Goal: Task Accomplishment & Management: Complete application form

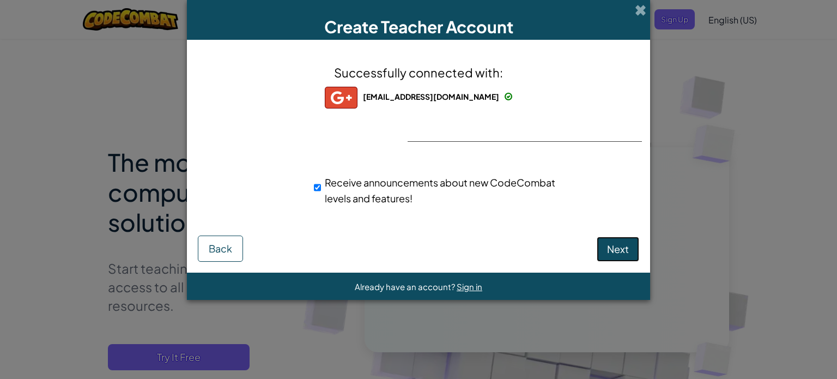
click at [610, 254] on button "Next" at bounding box center [617, 248] width 42 height 25
select select
select select "[GEOGRAPHIC_DATA]"
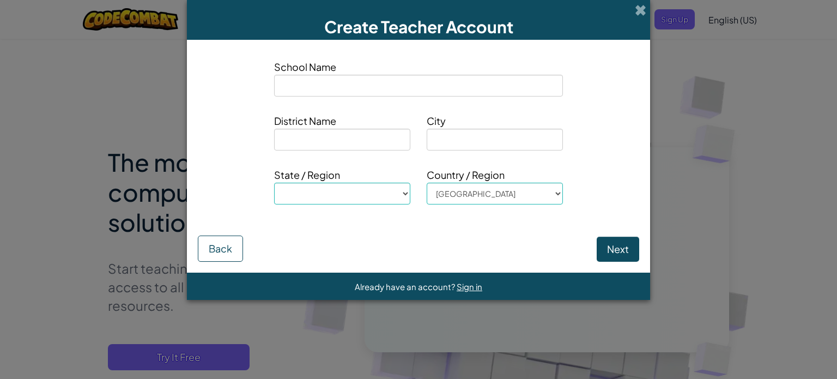
click at [434, 84] on input at bounding box center [418, 86] width 289 height 22
click at [420, 84] on input at bounding box center [418, 86] width 289 height 22
type input "P"
select select
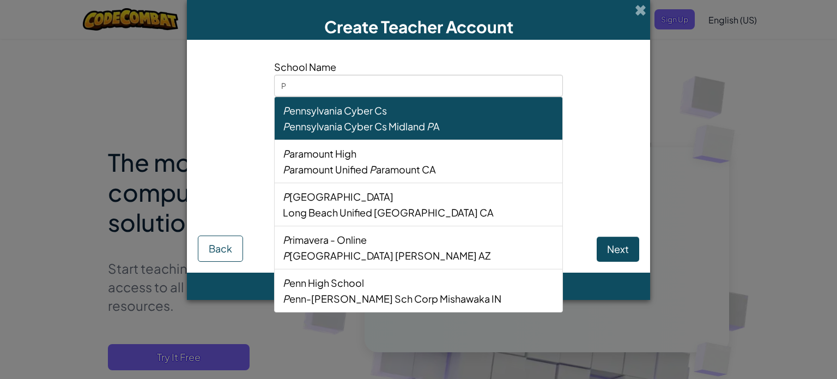
type input "Pa"
select select
type input "Pas"
select select
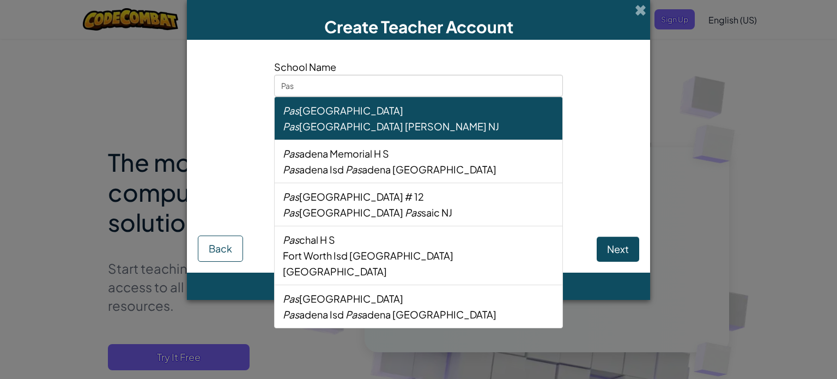
type input "Pasq"
select select
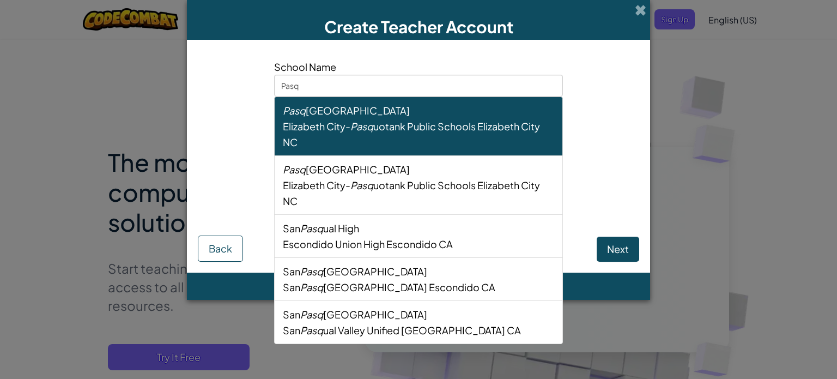
type input "Pasqu"
select select
type input "Pasquo"
select select
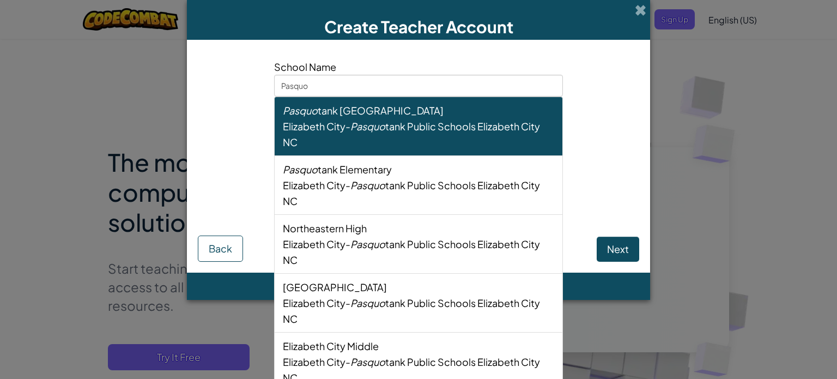
click at [425, 115] on div "Pasquo tank [GEOGRAPHIC_DATA]" at bounding box center [418, 110] width 271 height 16
type input "[GEOGRAPHIC_DATA]"
type input "Elizabeth City-[GEOGRAPHIC_DATA]"
type input "Elizabeth City"
select select "NC"
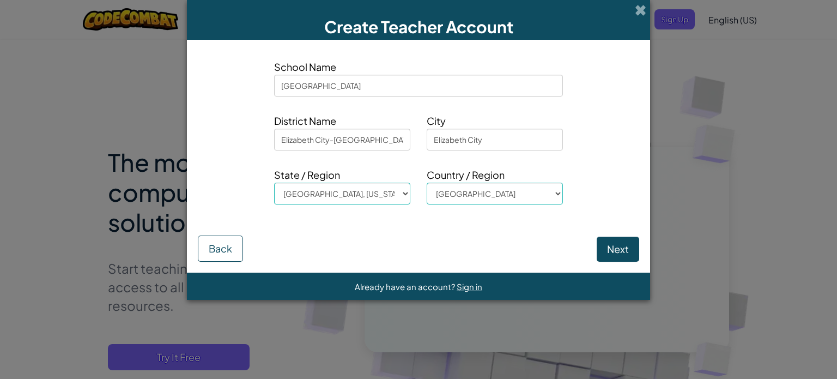
type input "[GEOGRAPHIC_DATA]"
click at [599, 242] on button "Next" at bounding box center [617, 248] width 42 height 25
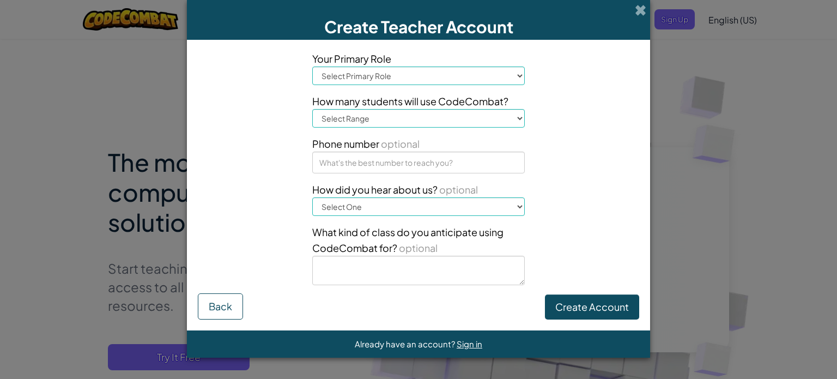
click at [464, 76] on select "Select Primary Role Principal Parent Technology coordinator Teacher Curriculum …" at bounding box center [418, 75] width 212 height 19
select select "Teacher"
click at [312, 66] on select "Select Primary Role Principal Parent Technology coordinator Teacher Curriculum …" at bounding box center [418, 75] width 212 height 19
click at [435, 123] on select "Select Range 1-10 11-50 [PHONE_NUMBER] [PHONE_NUMBER] 1000+" at bounding box center [418, 118] width 212 height 19
select select "11-50"
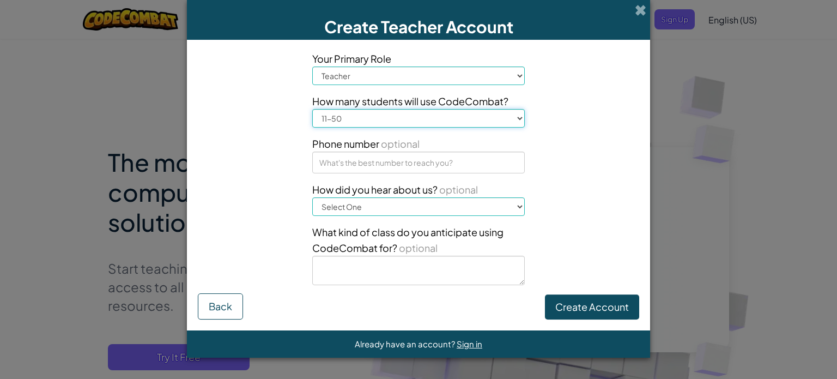
click at [312, 109] on select "Select Range 1-10 11-50 [PHONE_NUMBER] [PHONE_NUMBER] 1000+" at bounding box center [418, 118] width 212 height 19
click at [419, 202] on select "Select One Conference (e.g. ISTE) [DOMAIN_NAME][URL] of Code A teacher An admin…" at bounding box center [418, 206] width 212 height 19
select select "Google"
click at [312, 197] on select "Select One Conference (e.g. ISTE) [DOMAIN_NAME][URL] of Code A teacher An admin…" at bounding box center [418, 206] width 212 height 19
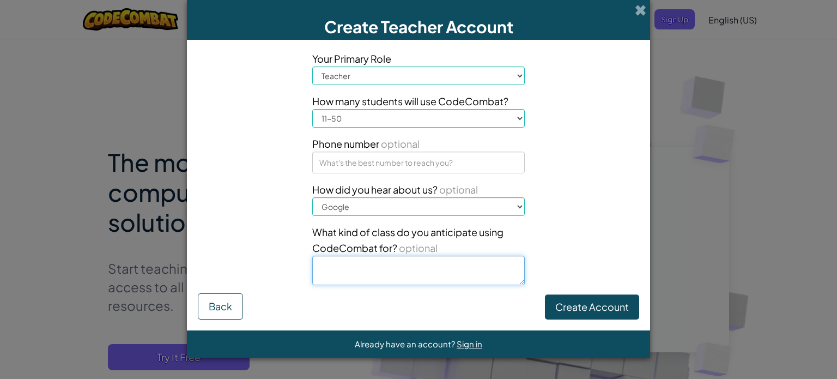
click at [489, 279] on textarea at bounding box center [418, 269] width 212 height 29
type textarea "Minecraft"
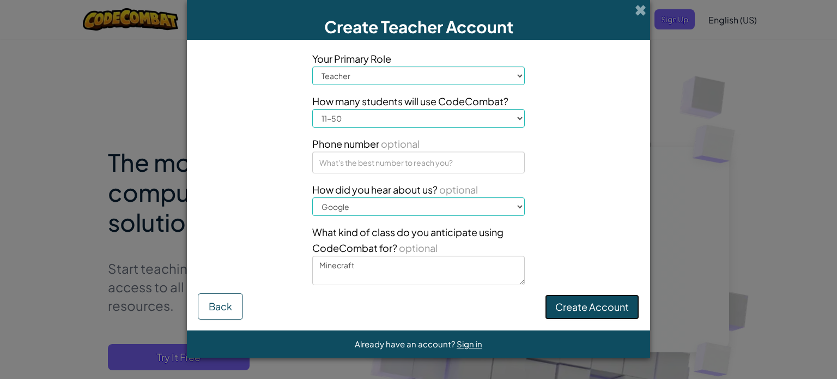
click at [578, 313] on button "Create Account" at bounding box center [592, 306] width 94 height 25
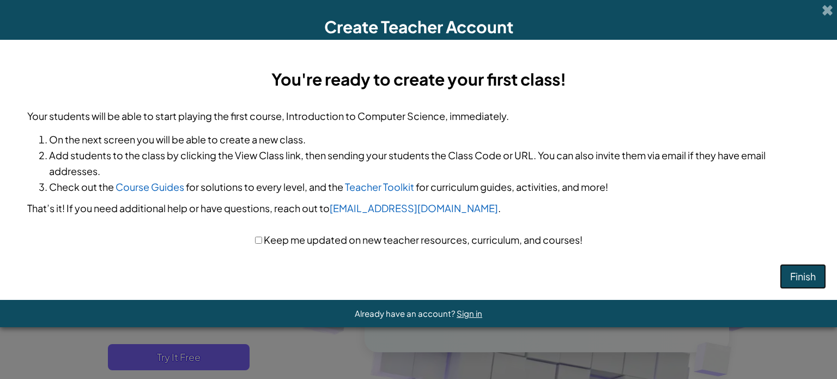
click at [784, 277] on button "Finish" at bounding box center [802, 276] width 46 height 25
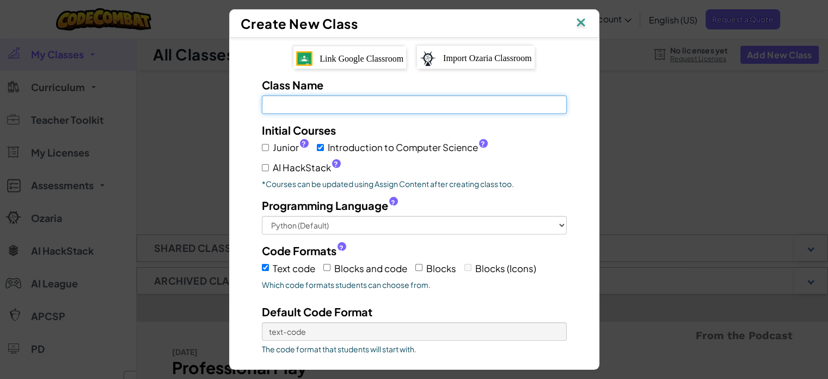
click at [325, 98] on input "Class Name Field is required" at bounding box center [414, 104] width 305 height 19
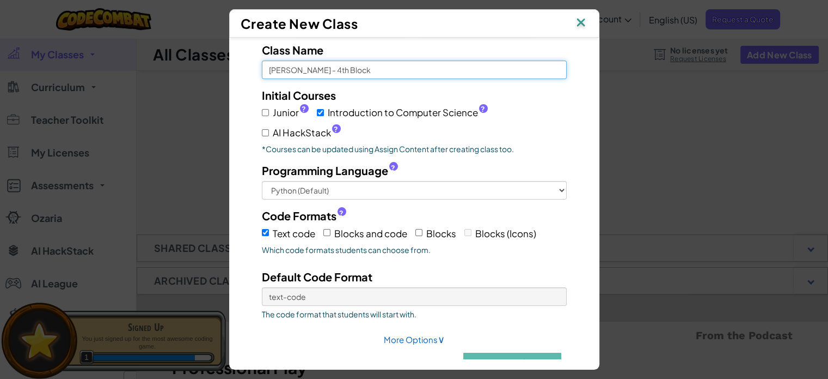
scroll to position [54, 0]
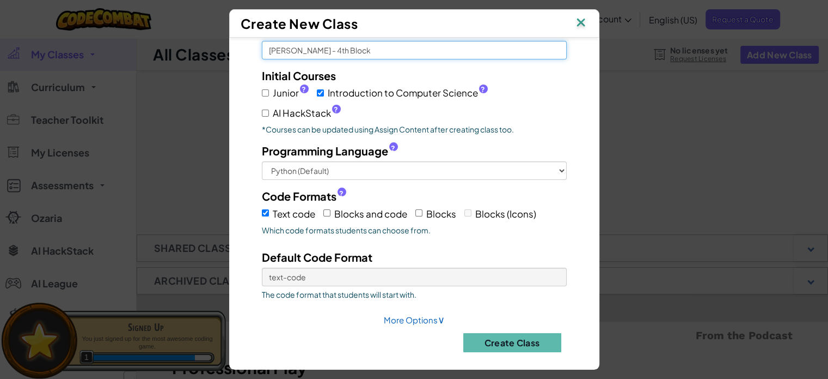
type input "Demps - 4th Block"
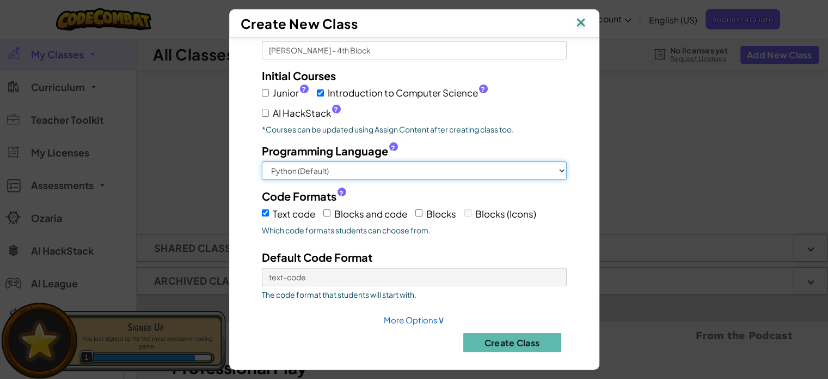
click at [359, 163] on select "Python (Default) JavaScript C++ Java (Experimental)" at bounding box center [414, 170] width 305 height 19
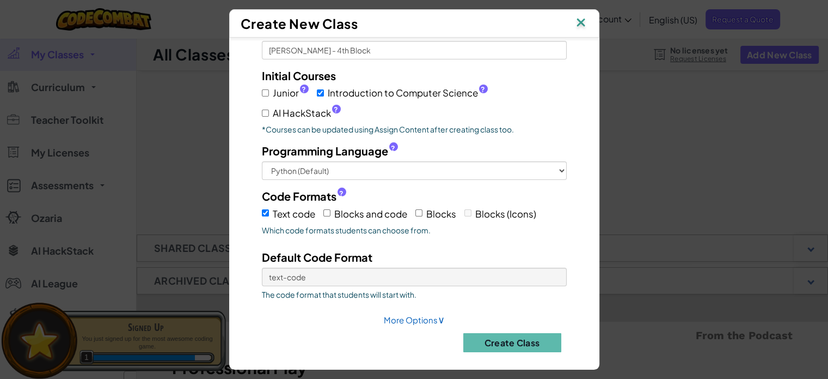
click at [455, 152] on label "Programming Language ?" at bounding box center [414, 151] width 305 height 16
click at [455, 161] on select "Python (Default) JavaScript C++ Java (Experimental)" at bounding box center [414, 170] width 305 height 19
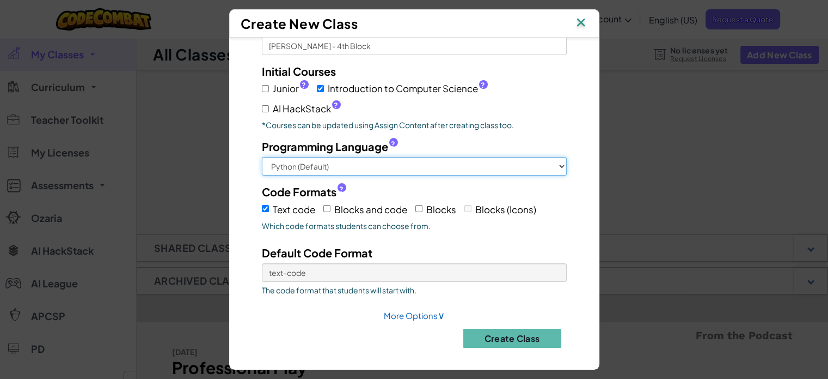
scroll to position [60, 0]
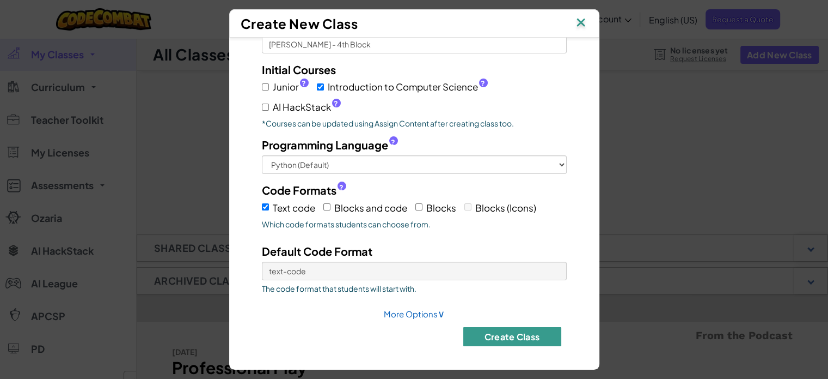
click at [486, 331] on button "Create Class" at bounding box center [513, 336] width 98 height 19
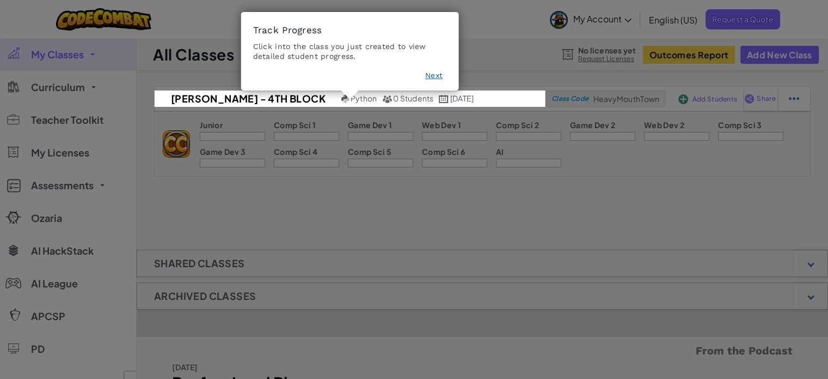
click at [429, 74] on button "Next" at bounding box center [433, 75] width 17 height 11
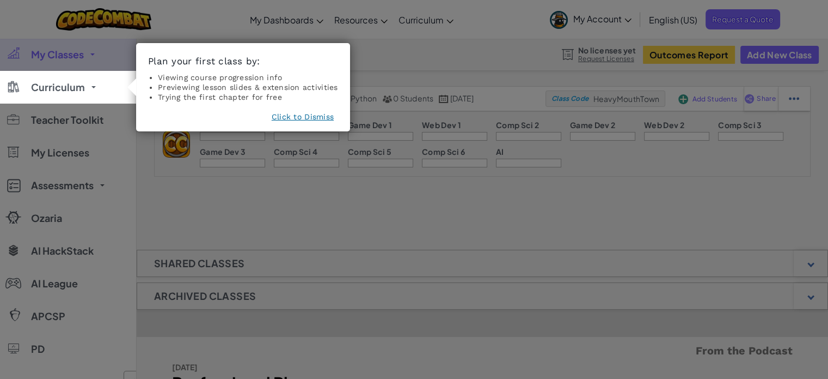
click at [298, 117] on button "Click to Dismiss" at bounding box center [303, 116] width 62 height 11
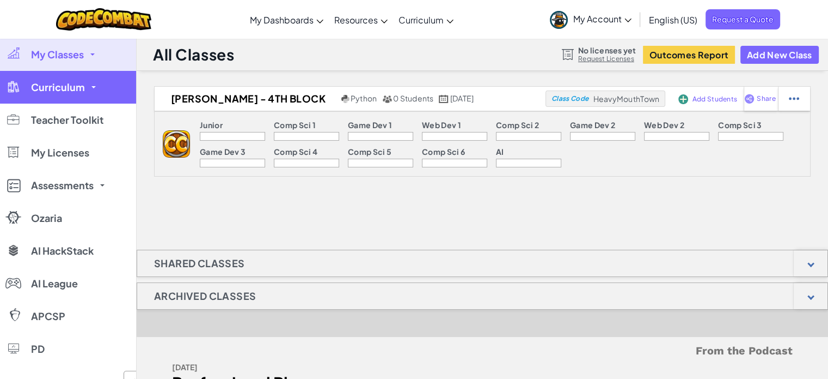
click at [97, 89] on link "Curriculum" at bounding box center [68, 87] width 136 height 33
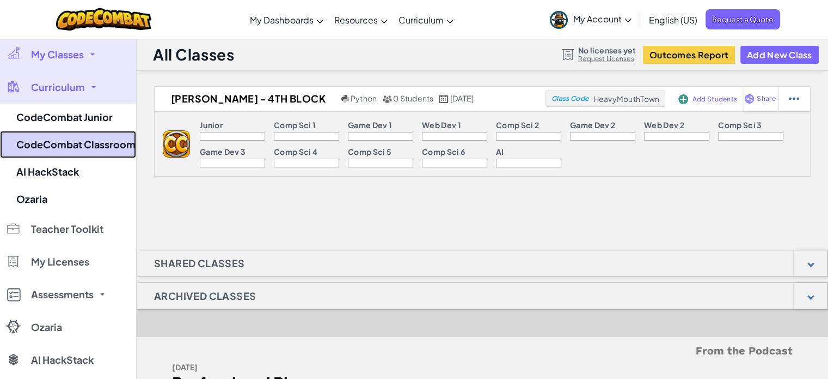
click at [84, 141] on link "CodeCombat Classroom" at bounding box center [68, 144] width 136 height 27
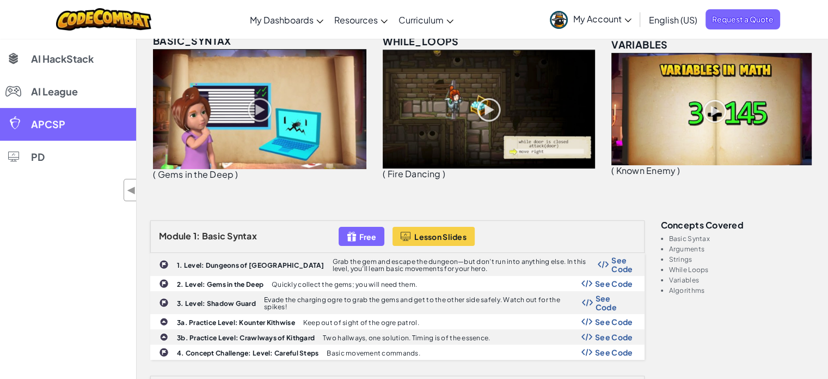
scroll to position [218, 0]
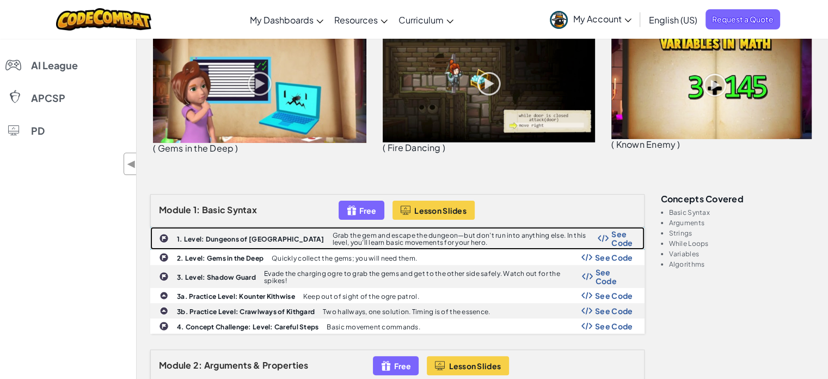
click at [333, 235] on p "Grab the gem and escape the dungeon—but don’t run into anything else. In this l…" at bounding box center [466, 238] width 266 height 14
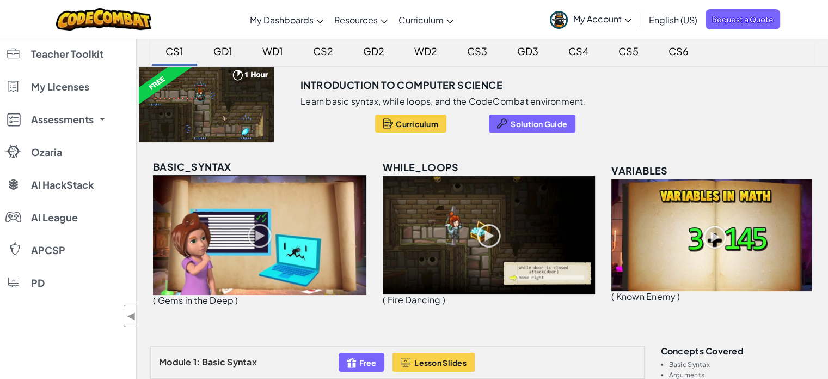
scroll to position [0, 0]
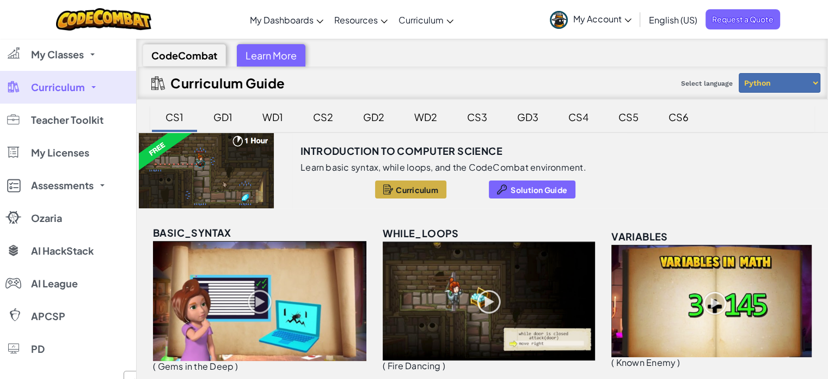
click at [426, 193] on span "Curriculum" at bounding box center [417, 189] width 42 height 9
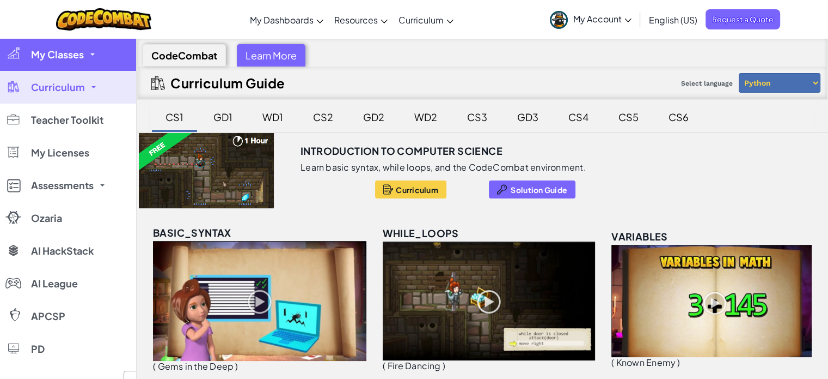
click at [96, 59] on link "My Classes" at bounding box center [68, 54] width 136 height 33
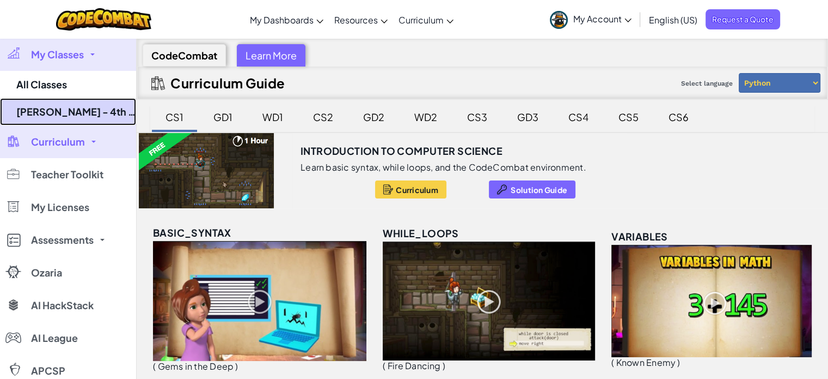
click at [74, 117] on link "Demps - 4th Block" at bounding box center [68, 111] width 136 height 27
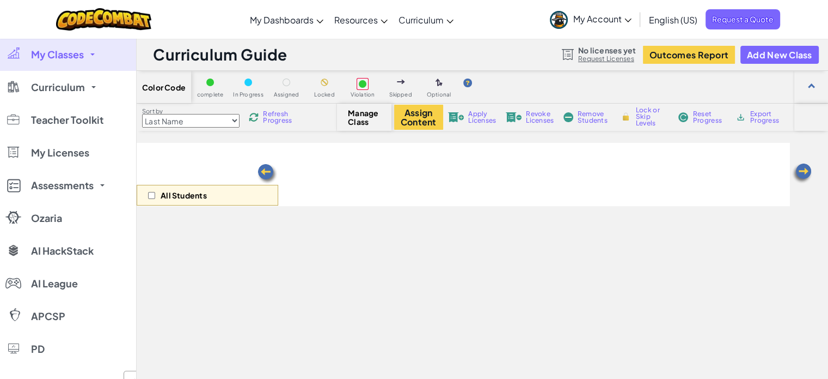
select select "560f1a9f22961295f9427742"
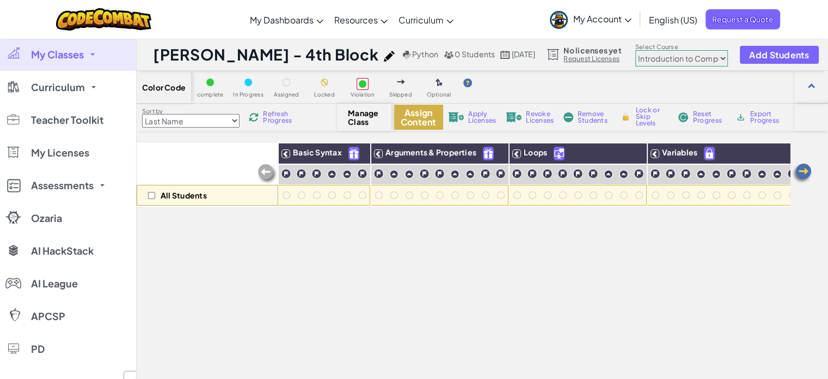
click at [407, 117] on button "Assign Content" at bounding box center [418, 117] width 49 height 25
click at [750, 58] on span "Add Students" at bounding box center [780, 54] width 60 height 9
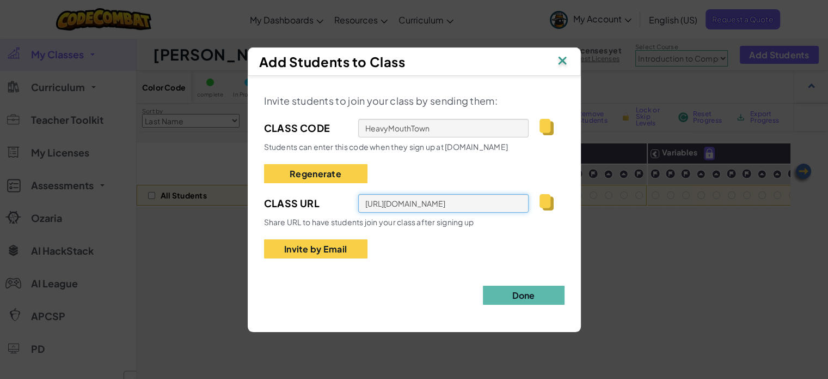
click at [430, 203] on input "https://codecombat.com/students?_cc=HeavyMouthTown" at bounding box center [443, 203] width 171 height 19
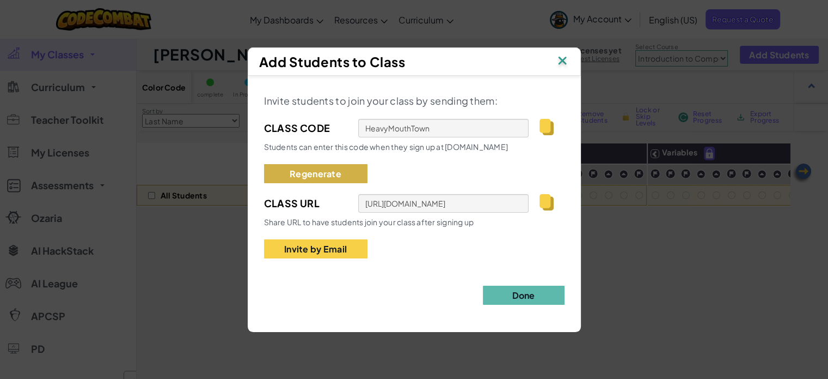
click at [312, 181] on button "Regenerate" at bounding box center [315, 173] width 103 height 19
type input "SleepEnemyLion"
type input "https://codecombat.com/students?_cc=SleepEnemyLion"
click at [569, 54] on img at bounding box center [563, 61] width 14 height 16
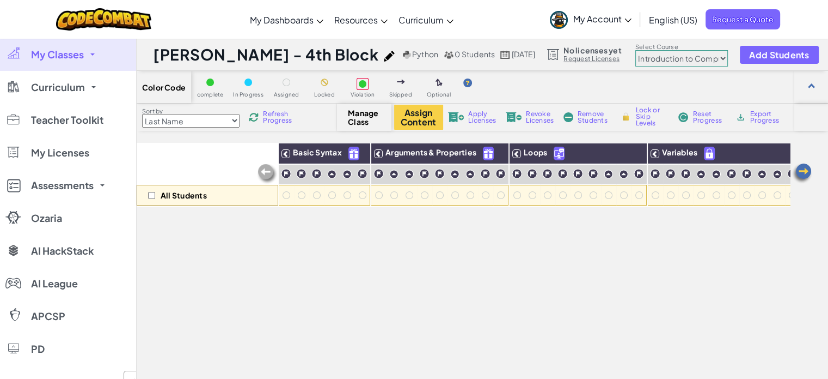
click at [156, 198] on div "All Students" at bounding box center [208, 195] width 142 height 21
click at [149, 194] on input "checkbox" at bounding box center [151, 195] width 7 height 7
checkbox input "false"
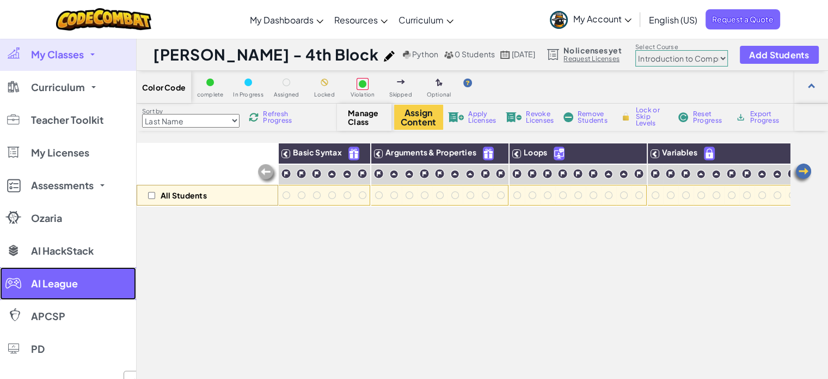
click at [76, 281] on span "AI League" at bounding box center [54, 283] width 47 height 10
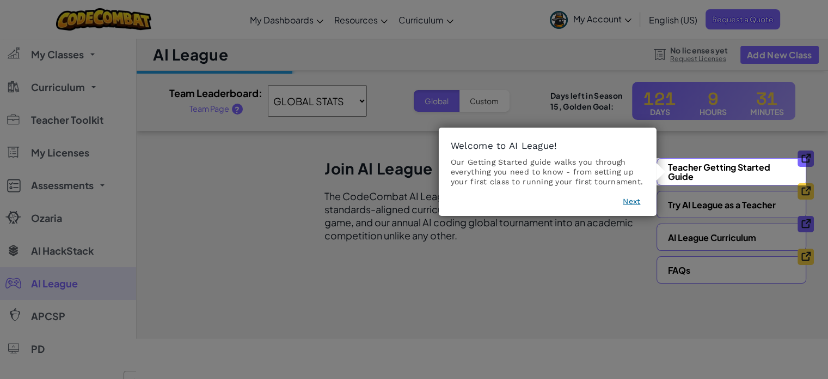
click at [85, 125] on icon at bounding box center [418, 189] width 837 height 379
click at [637, 203] on button "Next" at bounding box center [631, 201] width 17 height 11
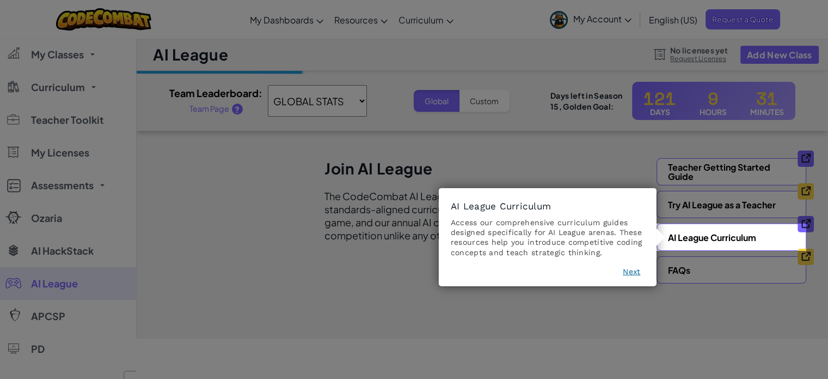
click at [101, 115] on icon at bounding box center [418, 189] width 837 height 379
click at [632, 274] on button "Next" at bounding box center [631, 271] width 17 height 11
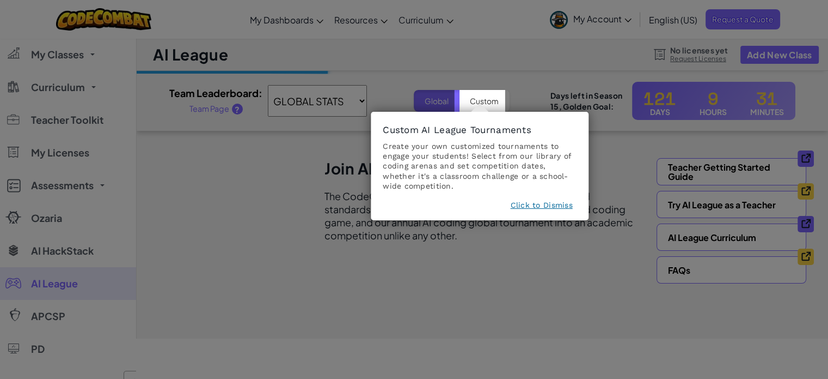
click at [563, 202] on button "Click to Dismiss" at bounding box center [541, 204] width 62 height 11
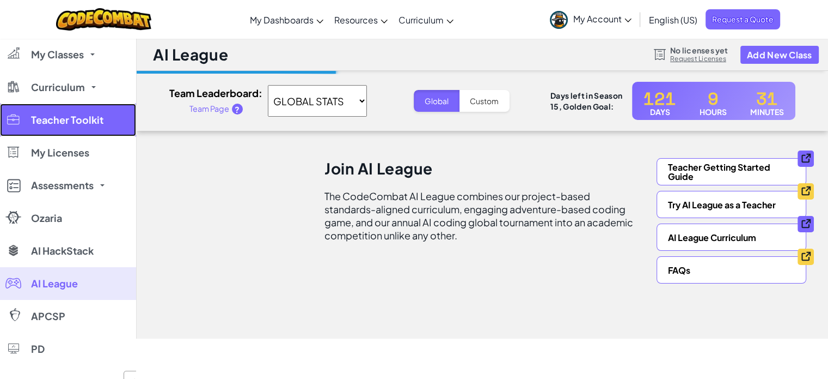
click at [73, 130] on link "Teacher Toolkit" at bounding box center [68, 119] width 136 height 33
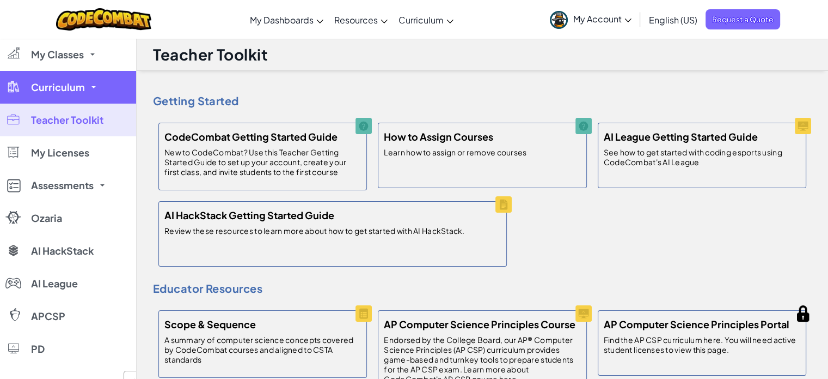
click at [74, 99] on link "Curriculum" at bounding box center [68, 87] width 136 height 33
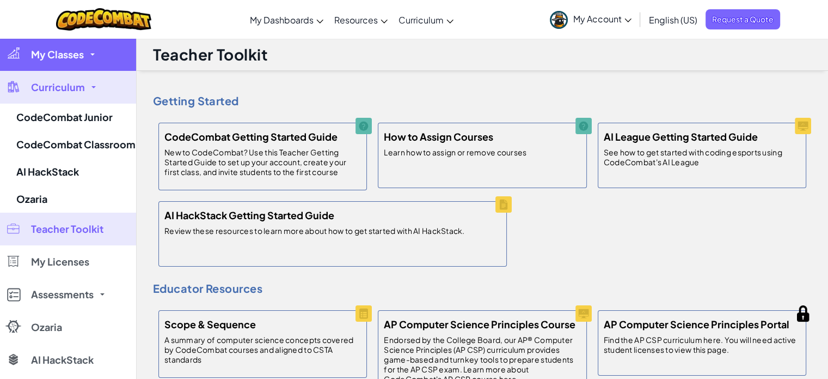
click at [78, 63] on link "My Classes" at bounding box center [68, 54] width 136 height 33
